Goal: Download file/media

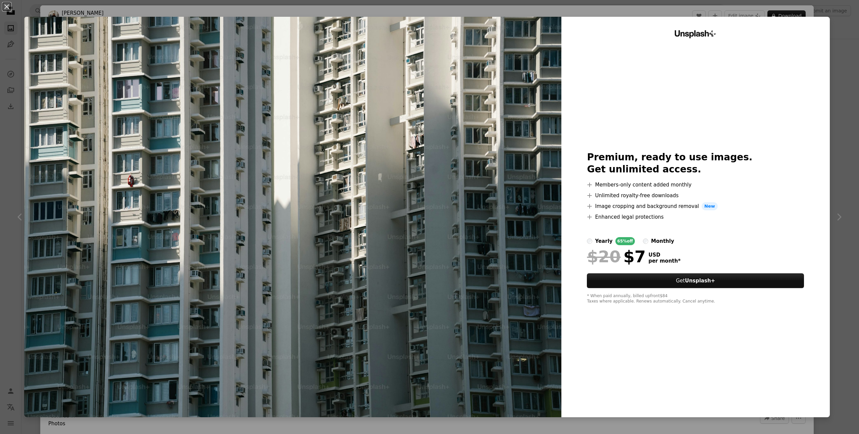
click at [700, 9] on div "An X shape Unsplash+ Premium, ready to use images. Get unlimited access. A plus…" at bounding box center [429, 217] width 859 height 434
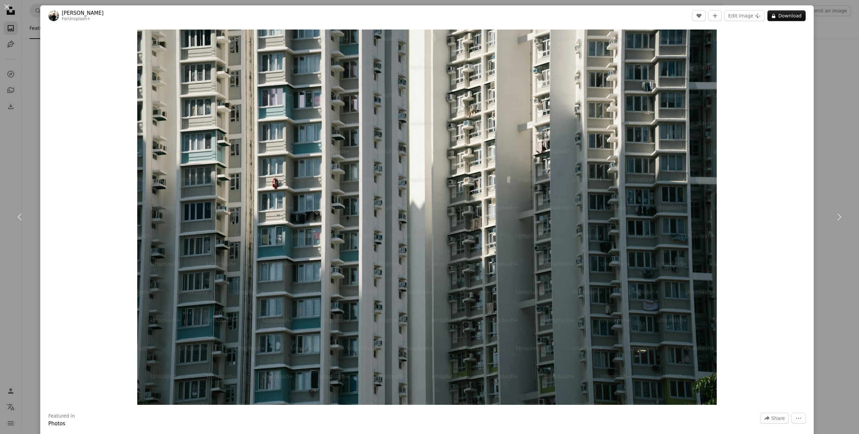
click at [15, 65] on div "An X shape Chevron left Chevron right [PERSON_NAME] For Unsplash+ A heart A plu…" at bounding box center [429, 217] width 859 height 434
